Goal: Book appointment/travel/reservation

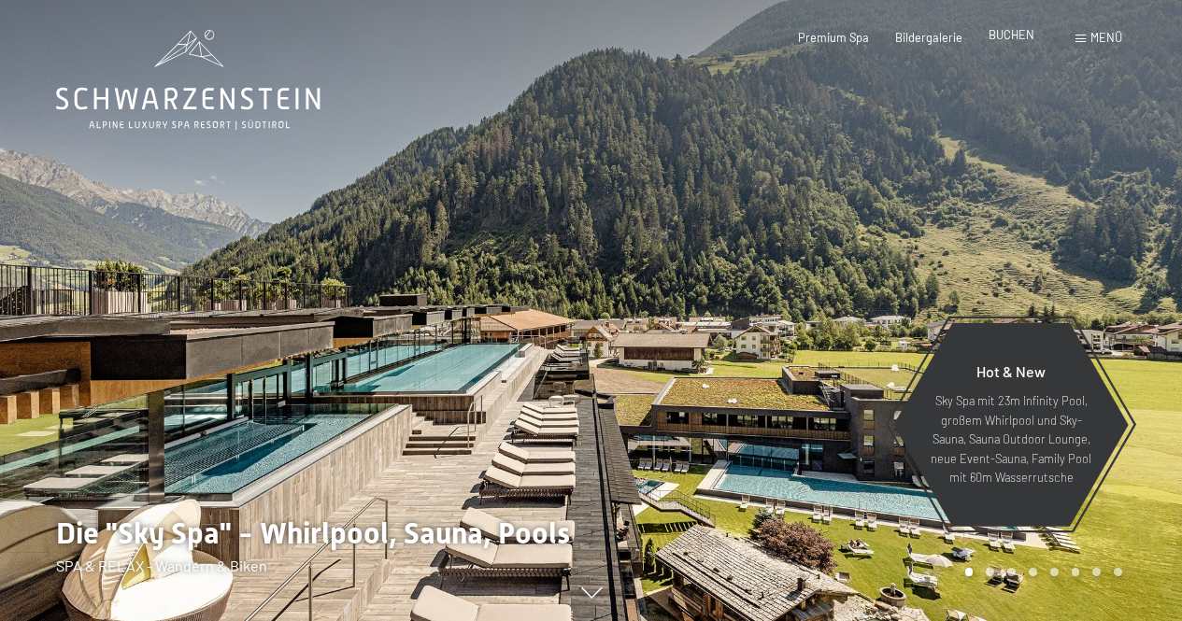
click at [1029, 42] on span "BUCHEN" at bounding box center [1012, 34] width 46 height 15
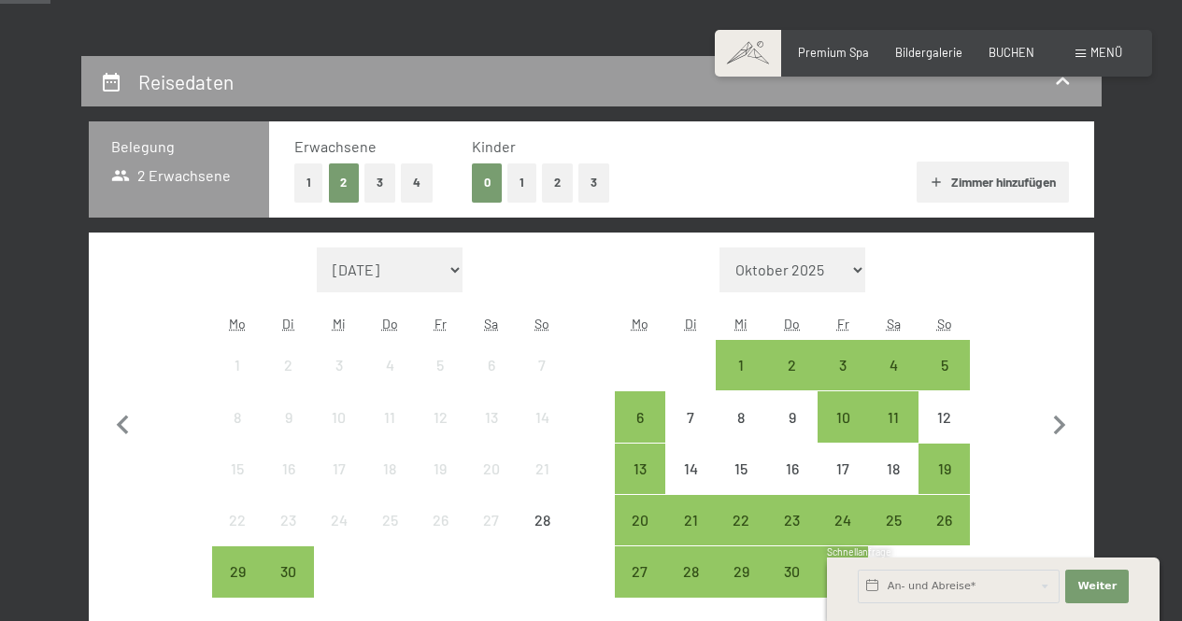
scroll to position [305, 0]
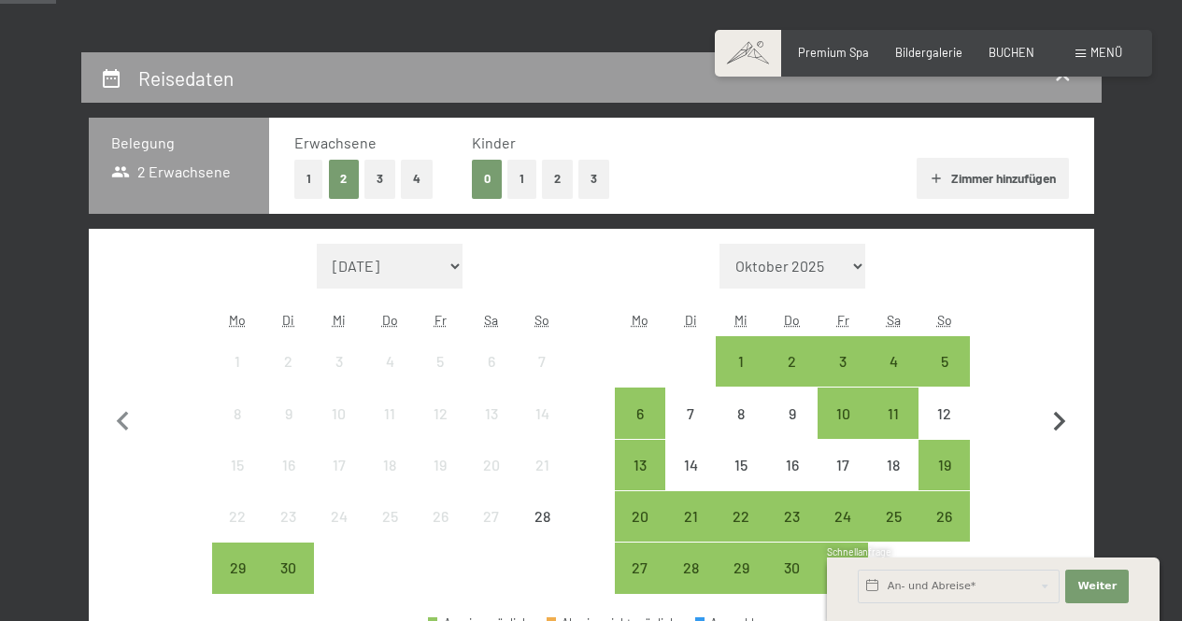
click at [1053, 414] on icon "button" at bounding box center [1059, 422] width 39 height 39
select select "2025-10-01"
select select "2025-11-01"
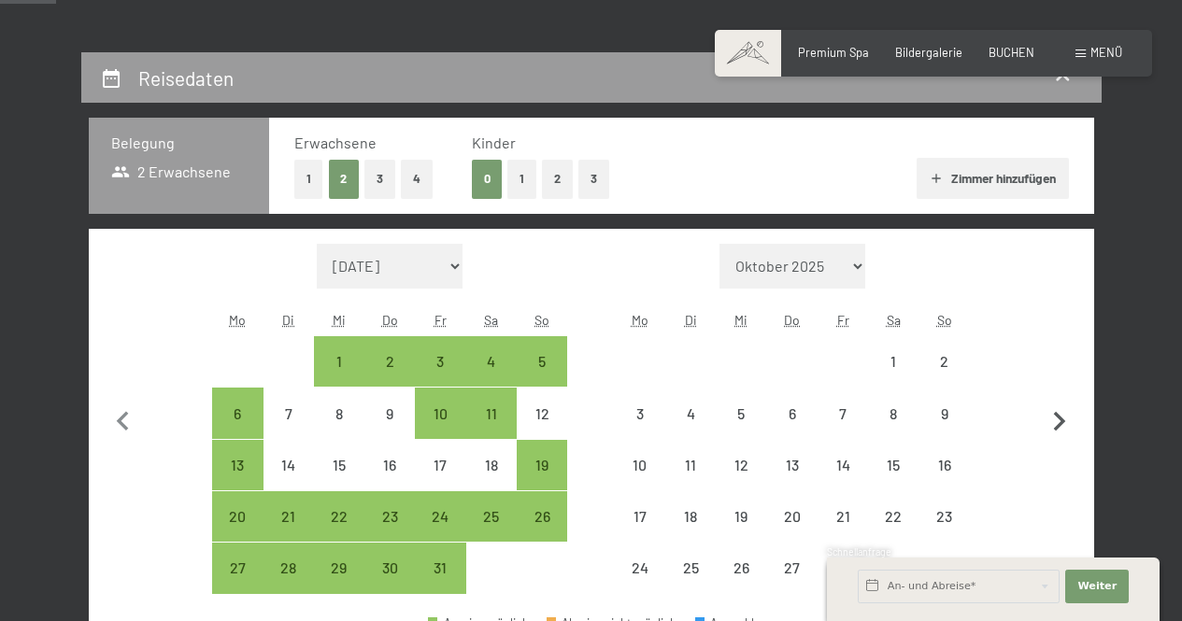
click at [1053, 414] on icon "button" at bounding box center [1059, 422] width 39 height 39
select select "2025-11-01"
select select "2025-12-01"
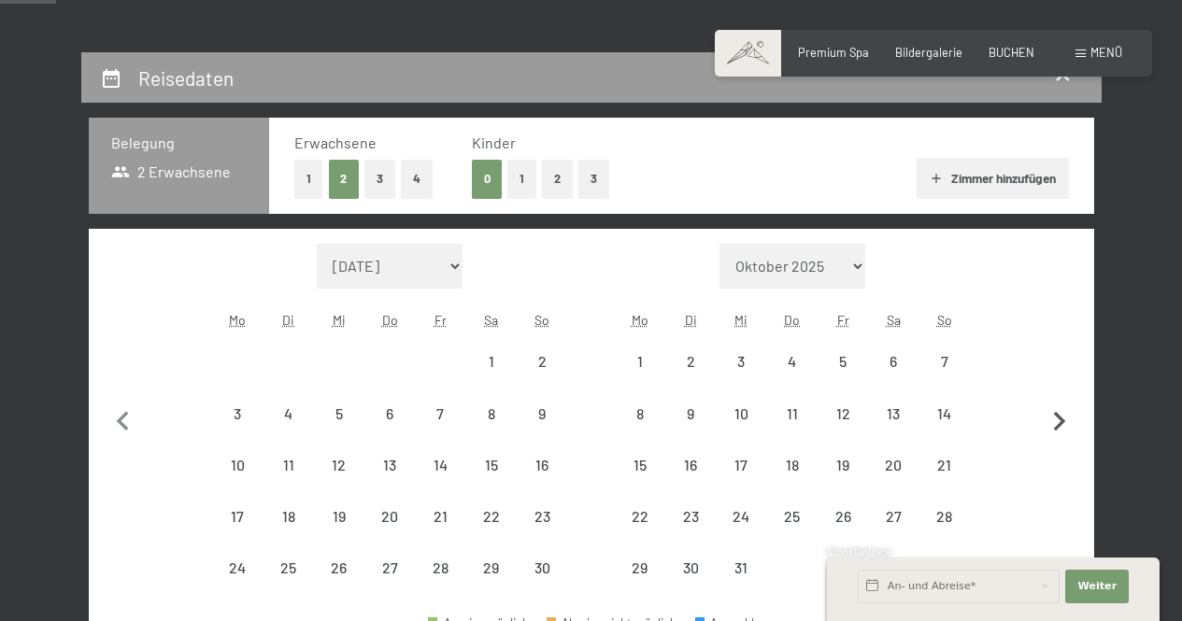
select select "2025-11-01"
select select "2025-12-01"
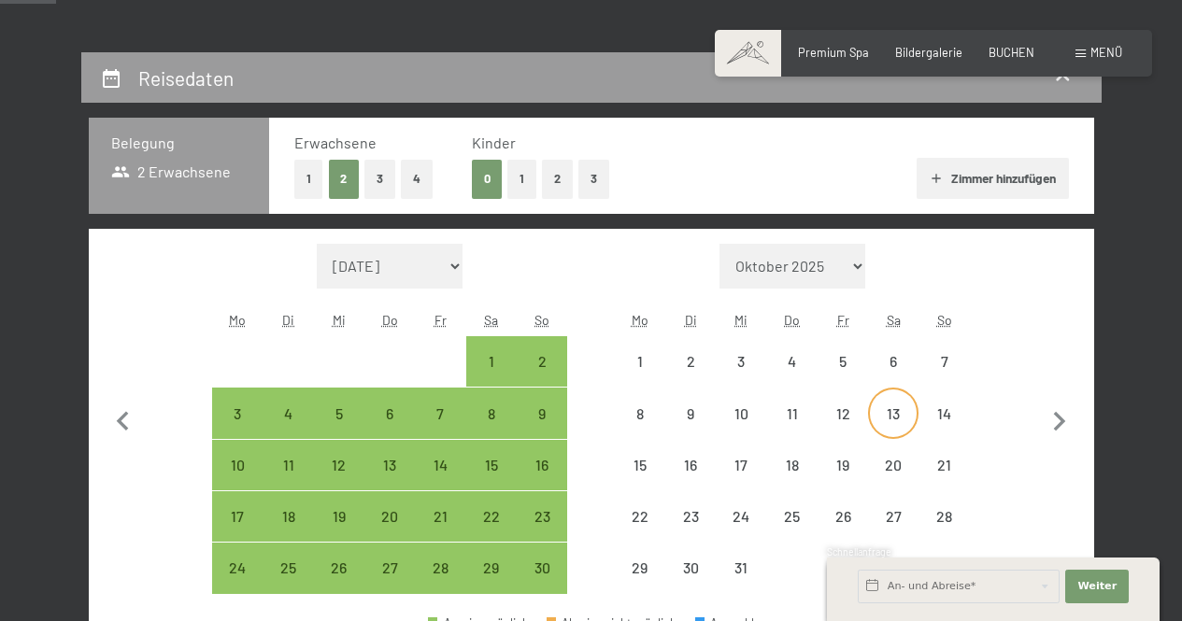
select select "2025-11-01"
select select "2025-12-01"
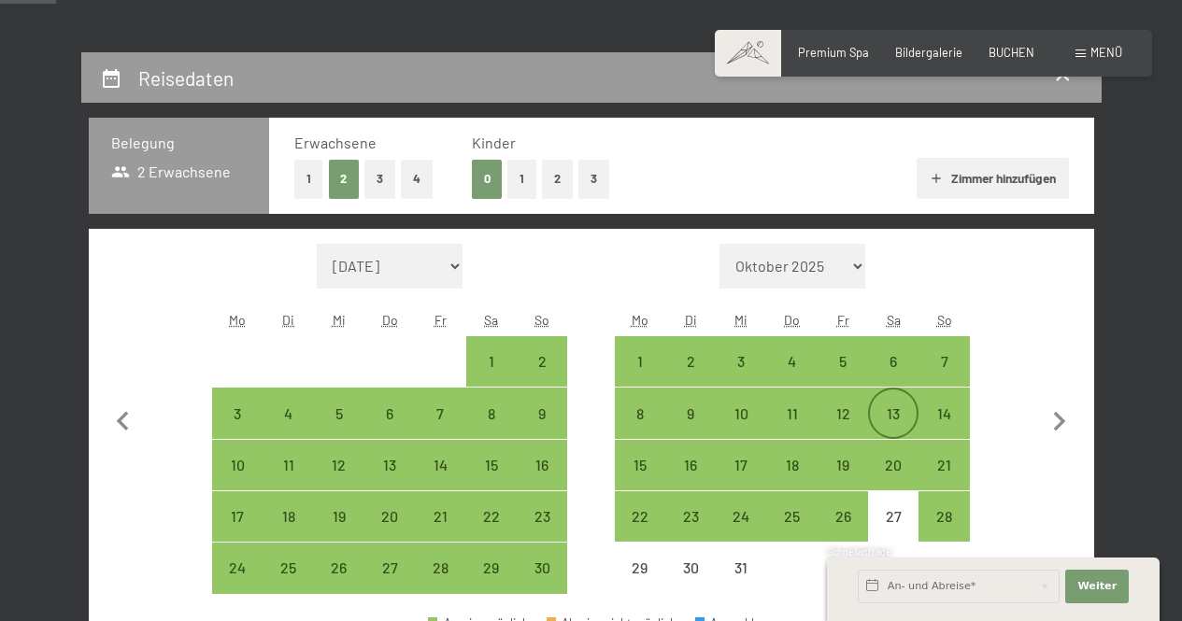
click at [889, 406] on div "13" at bounding box center [893, 429] width 47 height 47
select select "2025-11-01"
select select "2025-12-01"
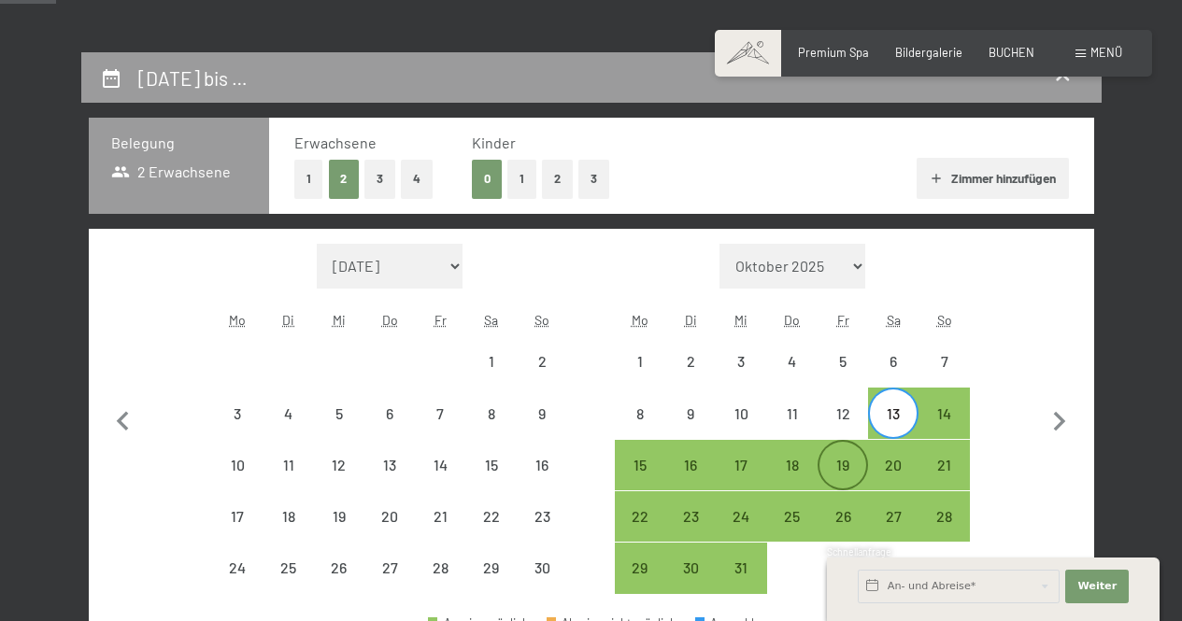
click at [839, 462] on div "19" at bounding box center [843, 481] width 47 height 47
select select "2025-11-01"
select select "2025-12-01"
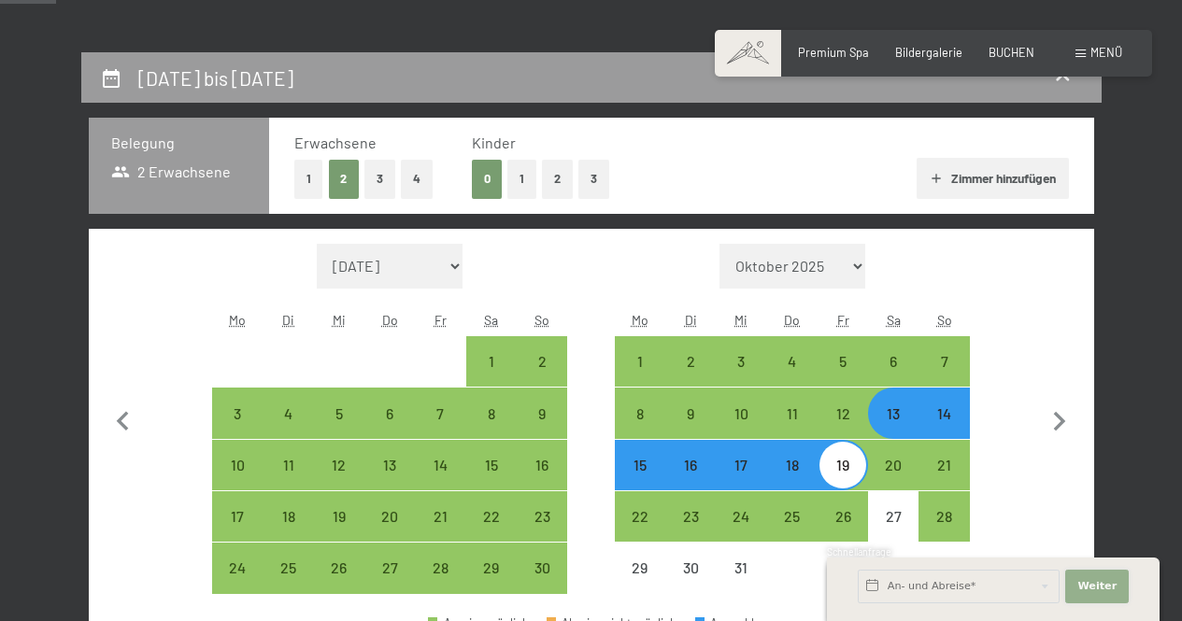
click at [1099, 587] on span "Weiter" at bounding box center [1096, 586] width 39 height 15
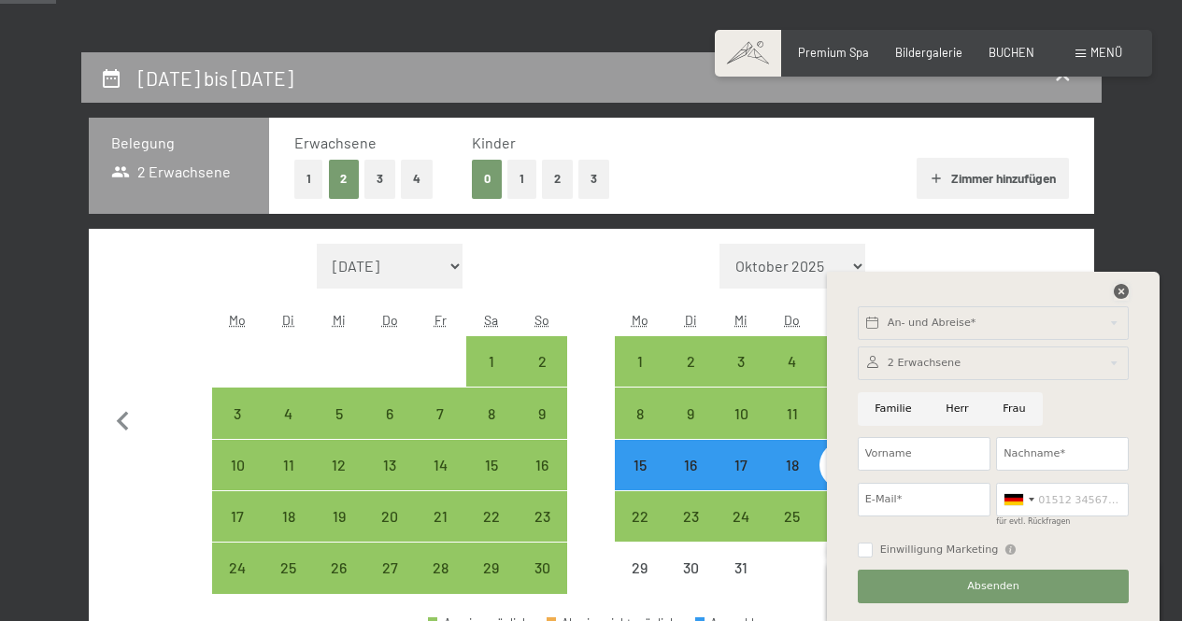
click at [1127, 284] on icon at bounding box center [1121, 291] width 15 height 15
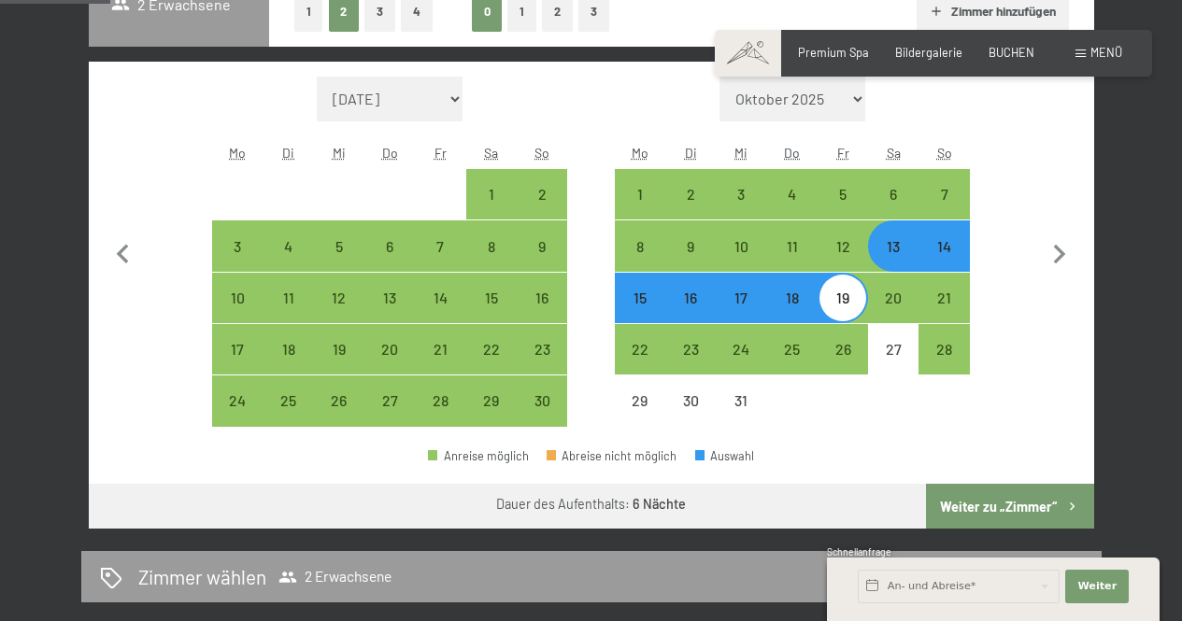
click at [1018, 510] on button "Weiter zu „Zimmer“" at bounding box center [1009, 506] width 167 height 45
select select "2025-11-01"
select select "2025-12-01"
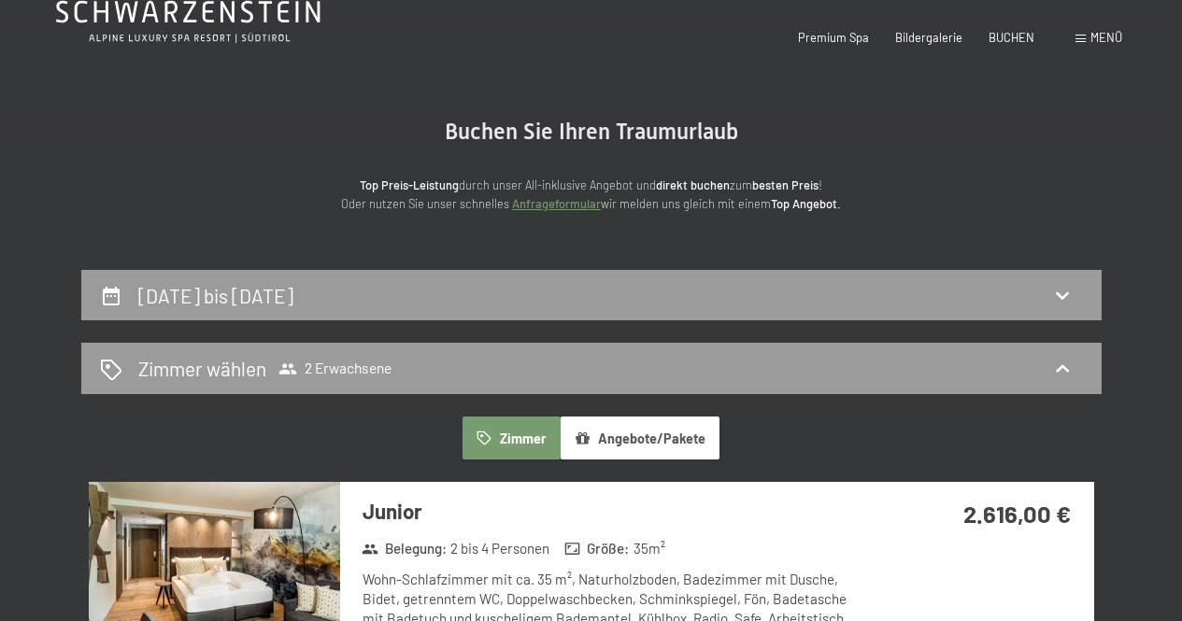
scroll to position [0, 0]
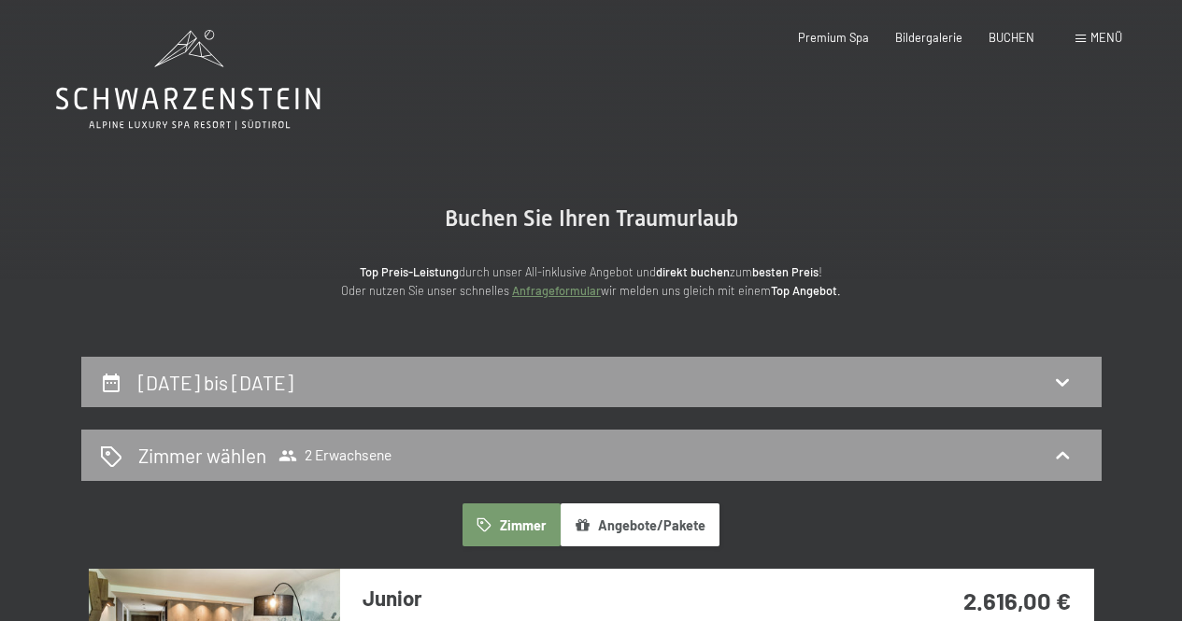
click at [193, 109] on icon at bounding box center [188, 99] width 264 height 22
click at [192, 93] on icon at bounding box center [188, 99] width 264 height 22
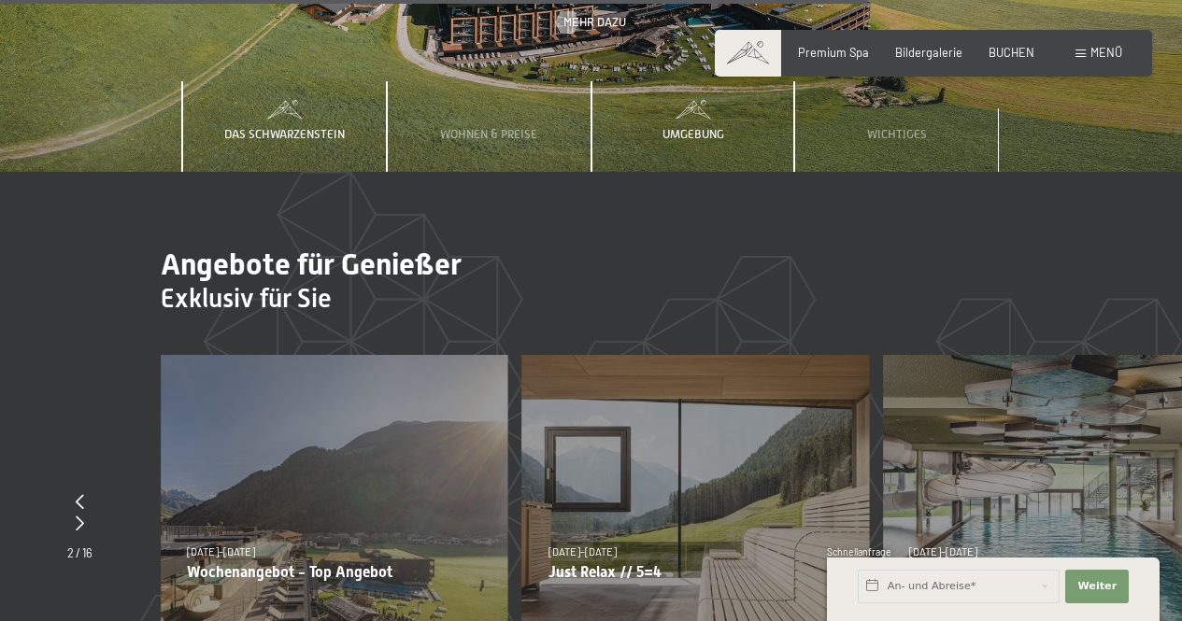
scroll to position [5066, 0]
